Goal: Task Accomplishment & Management: Use online tool/utility

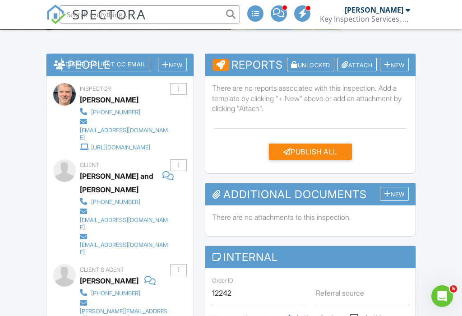
scroll to position [210, 0]
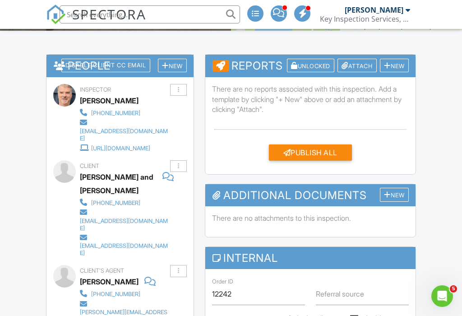
click at [388, 62] on div at bounding box center [387, 65] width 7 height 7
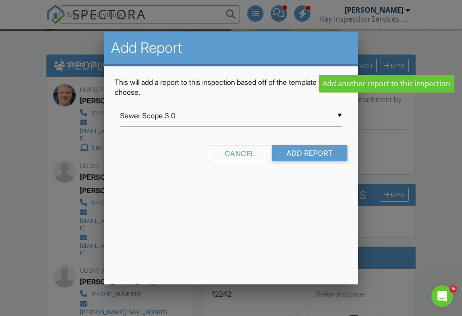
click at [340, 111] on input "Sewer Scope 3.0" at bounding box center [231, 116] width 222 height 22
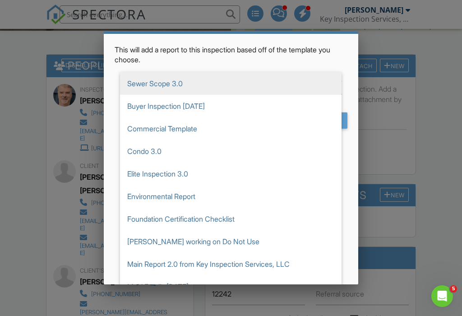
scroll to position [0, 0]
click at [168, 105] on span "Buyer Inspection [DATE]" at bounding box center [231, 106] width 222 height 23
type input "Buyer Inspection [DATE]"
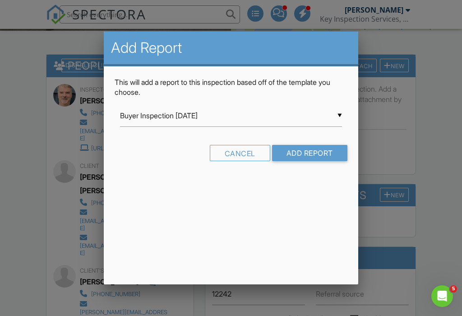
click at [309, 147] on input "Add Report" at bounding box center [309, 153] width 75 height 16
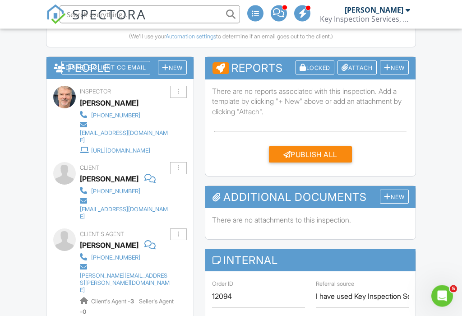
scroll to position [406, 0]
click at [390, 70] on div "New" at bounding box center [394, 67] width 29 height 14
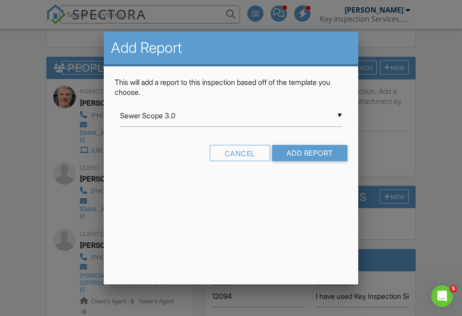
click at [339, 112] on input "Sewer Scope 3.0" at bounding box center [231, 116] width 222 height 22
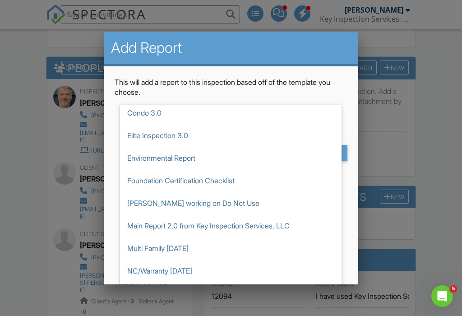
scroll to position [71, 0]
click at [172, 292] on span "Seller Template 5.25" at bounding box center [231, 293] width 222 height 23
type input "Seller Template 5.25"
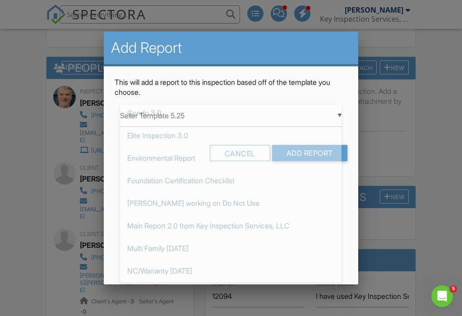
scroll to position [0, 0]
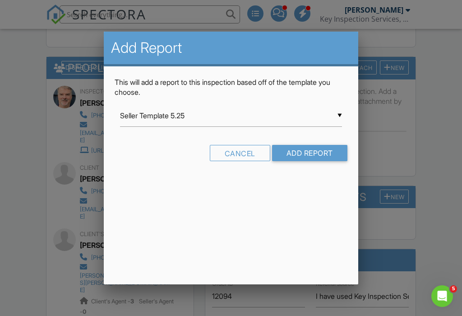
click at [311, 151] on input "Add Report" at bounding box center [309, 153] width 75 height 16
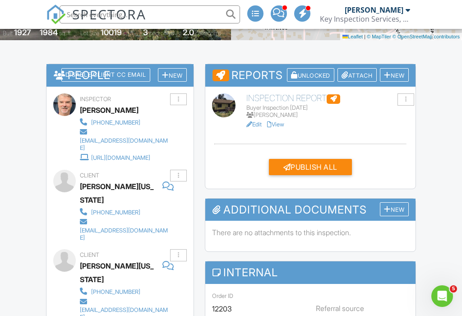
scroll to position [200, 0]
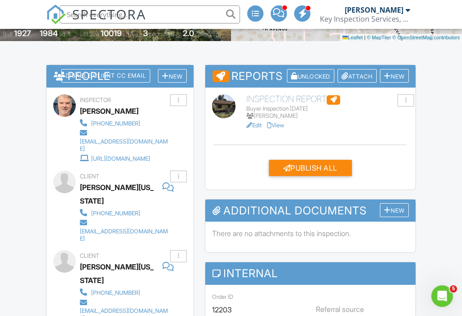
click at [309, 166] on div "Publish All" at bounding box center [310, 168] width 83 height 16
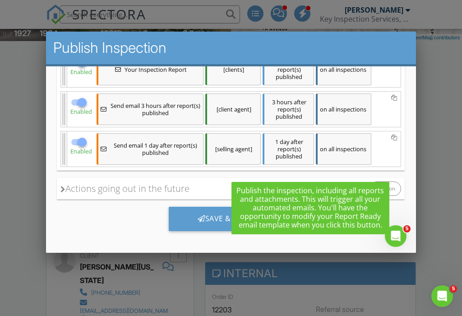
scroll to position [201, 0]
click at [195, 218] on div "Save & Publish" at bounding box center [231, 219] width 124 height 24
